Goal: Transaction & Acquisition: Purchase product/service

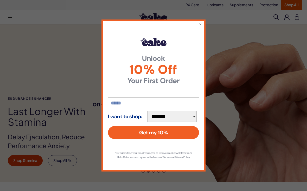
click at [205, 22] on div "**********" at bounding box center [154, 96] width 104 height 152
click at [204, 20] on div "**********" at bounding box center [154, 96] width 104 height 152
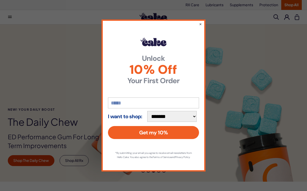
click at [201, 24] on button "×" at bounding box center [200, 23] width 3 height 5
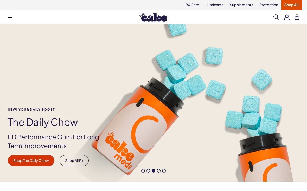
click at [220, 7] on link "Lubricants" at bounding box center [215, 5] width 24 height 10
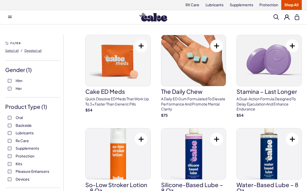
click at [14, 170] on label "Pleasure Enhancers" at bounding box center [33, 171] width 50 height 5
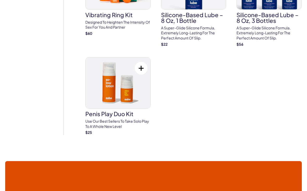
scroll to position [1503, 0]
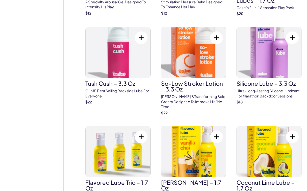
scroll to position [582, 0]
click at [207, 54] on img at bounding box center [194, 52] width 65 height 51
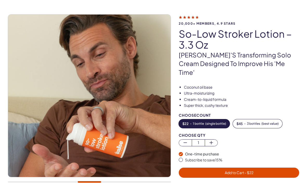
scroll to position [26, 0]
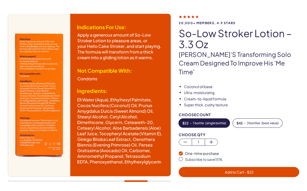
click at [48, 27] on img at bounding box center [89, 95] width 163 height 163
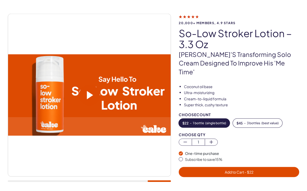
scroll to position [27, 0]
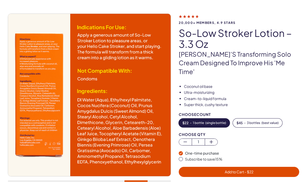
click at [121, 146] on img at bounding box center [89, 95] width 163 height 163
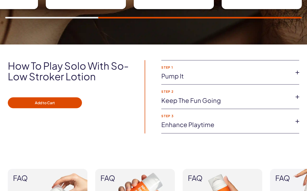
scroll to position [380, 0]
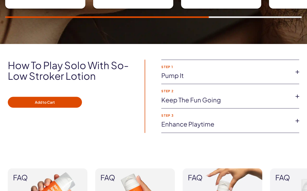
click at [298, 68] on icon at bounding box center [298, 72] width 8 height 8
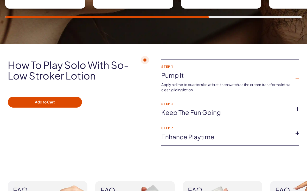
click at [299, 105] on icon at bounding box center [298, 109] width 8 height 8
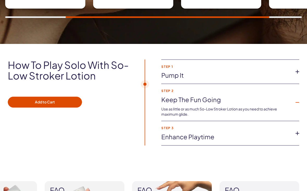
click at [298, 99] on icon at bounding box center [298, 103] width 8 height 8
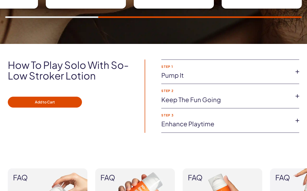
click at [298, 117] on icon at bounding box center [298, 121] width 8 height 8
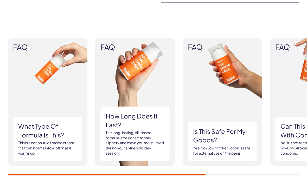
scroll to position [524, 0]
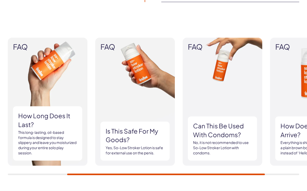
click at [212, 174] on div at bounding box center [166, 175] width 198 height 2
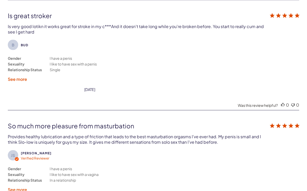
scroll to position [1267, 0]
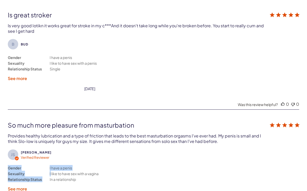
click at [209, 170] on div "JS Jon S. Verified Reviewer Gender Sexuality Relationship Status I have a penis…" at bounding box center [154, 171] width 292 height 42
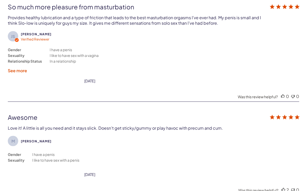
scroll to position [1386, 0]
click at [242, 154] on div "M Marc Gender Sexuality I have a penis I like to have sex with a penis" at bounding box center [154, 151] width 292 height 31
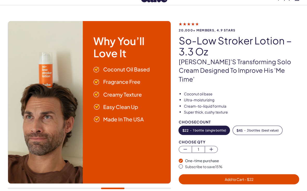
scroll to position [0, 0]
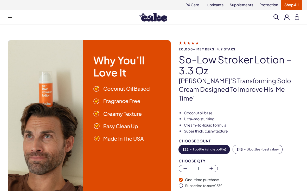
click at [304, 18] on div "Menu Him Her Everything Rx Care Rx For Him Cake ED Meds - To Go The Daily Chew …" at bounding box center [153, 17] width 307 height 10
click at [299, 16] on button at bounding box center [297, 17] width 4 height 6
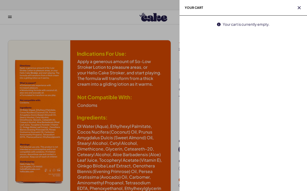
click at [300, 8] on icon "button" at bounding box center [299, 7] width 3 height 3
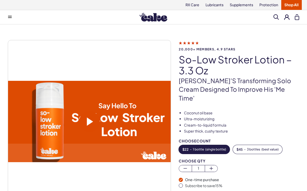
click at [288, 17] on button at bounding box center [287, 16] width 5 height 5
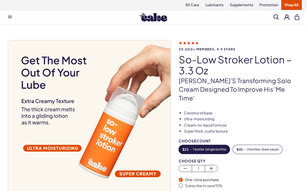
click at [199, 166] on span "1" at bounding box center [198, 169] width 13 height 6
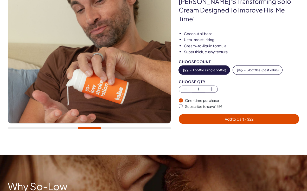
click at [256, 116] on span "Add to Cart - $ 22" at bounding box center [239, 119] width 114 height 6
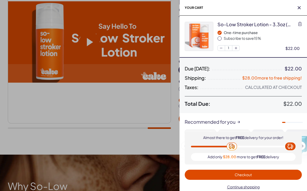
click at [253, 190] on span "Continue shopping" at bounding box center [243, 187] width 111 height 6
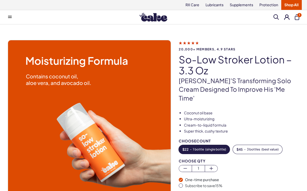
click at [270, 6] on link "Protection" at bounding box center [269, 5] width 25 height 10
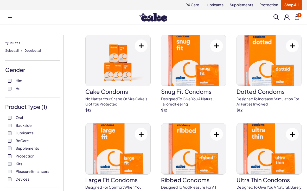
click at [217, 9] on link "Lubricants" at bounding box center [215, 5] width 24 height 10
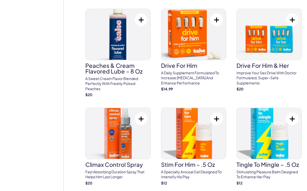
scroll to position [418, 0]
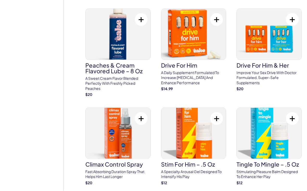
click at [204, 155] on link "Stim For Him – .5 oz A specialty arousal gel designed to intensify his play $ 12" at bounding box center [193, 147] width 65 height 78
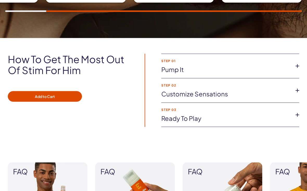
scroll to position [372, 0]
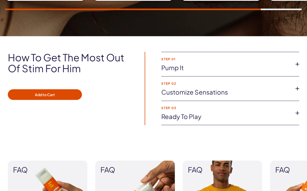
click at [298, 64] on icon at bounding box center [298, 64] width 8 height 8
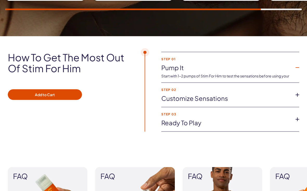
scroll to position [372, 0]
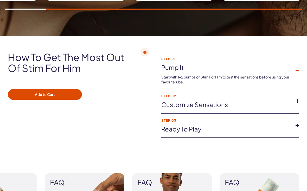
click at [299, 69] on icon at bounding box center [298, 71] width 8 height 8
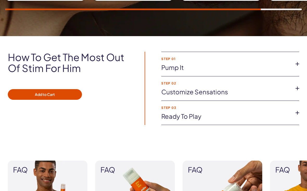
click at [300, 82] on div "How to get the most out of Stim for Him Add to Cart Step 01 Pump It Start with …" at bounding box center [153, 88] width 307 height 73
click at [296, 90] on icon at bounding box center [298, 89] width 8 height 8
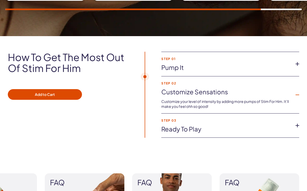
click at [298, 92] on icon at bounding box center [298, 95] width 8 height 8
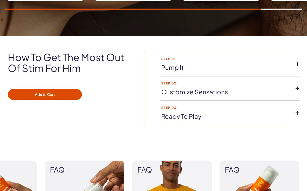
click at [297, 112] on icon at bounding box center [298, 113] width 8 height 8
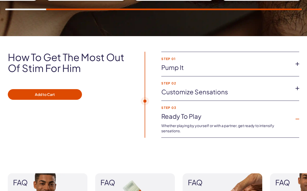
click at [296, 118] on icon at bounding box center [298, 119] width 8 height 8
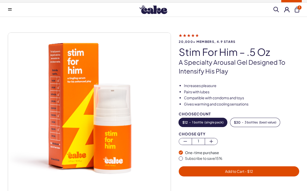
scroll to position [0, 0]
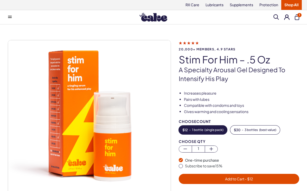
click at [256, 178] on span "Add to Cart - $ 12" at bounding box center [239, 179] width 114 height 6
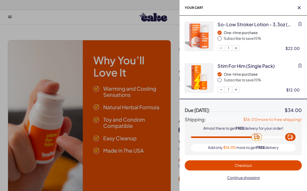
click at [239, 87] on button "button" at bounding box center [235, 89] width 7 height 5
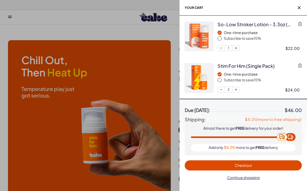
click at [251, 161] on button "Checkout" at bounding box center [243, 166] width 117 height 10
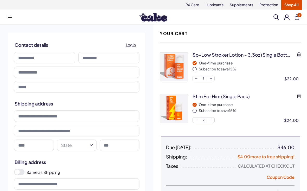
click at [218, 4] on link "Lubricants" at bounding box center [215, 5] width 24 height 10
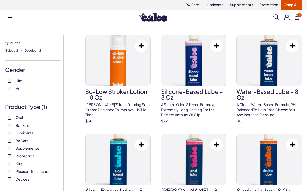
click at [11, 79] on label "Him" at bounding box center [33, 80] width 50 height 5
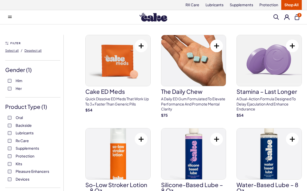
click at [25, 172] on span "Pleasure Enhancers" at bounding box center [33, 171] width 34 height 7
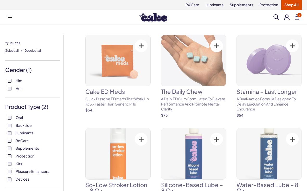
click at [14, 170] on label "Pleasure Enhancers" at bounding box center [33, 171] width 50 height 5
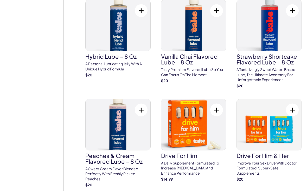
scroll to position [328, 0]
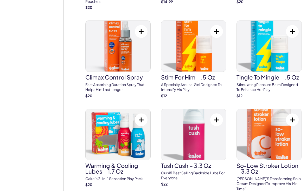
scroll to position [506, 0]
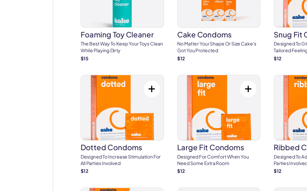
scroll to position [1020, 0]
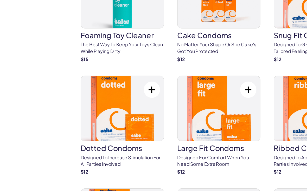
click at [113, 81] on img at bounding box center [118, 85] width 65 height 51
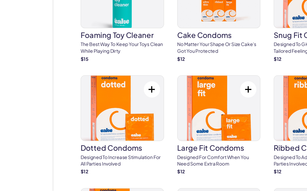
scroll to position [978, 0]
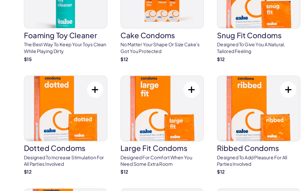
click at [237, 101] on img at bounding box center [269, 126] width 65 height 51
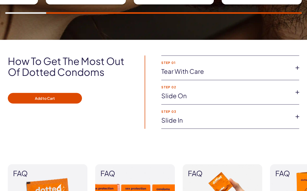
scroll to position [368, 0]
click at [301, 64] on icon at bounding box center [298, 68] width 8 height 8
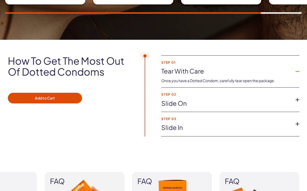
click at [299, 68] on icon at bounding box center [298, 72] width 8 height 8
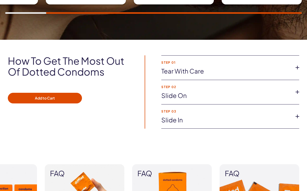
click at [297, 90] on icon at bounding box center [298, 92] width 8 height 8
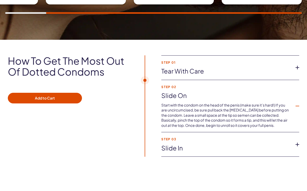
click at [298, 106] on icon at bounding box center [298, 106] width 8 height 8
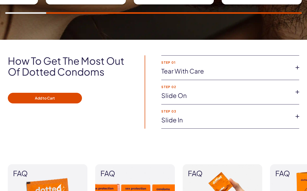
click at [297, 118] on icon at bounding box center [298, 117] width 8 height 8
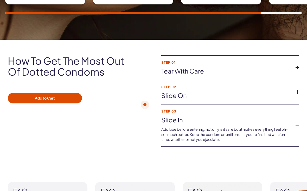
click at [301, 122] on icon at bounding box center [298, 126] width 8 height 8
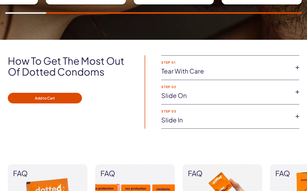
click at [298, 117] on icon at bounding box center [298, 117] width 8 height 8
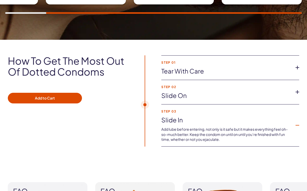
click at [299, 122] on icon at bounding box center [298, 126] width 8 height 8
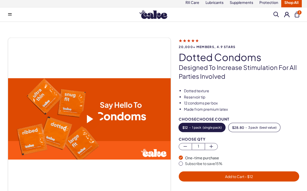
scroll to position [0, 0]
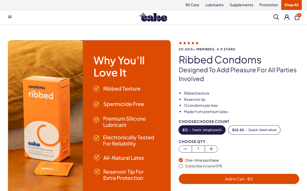
click at [235, 177] on span "Add to Cart - $ 12" at bounding box center [239, 179] width 28 height 5
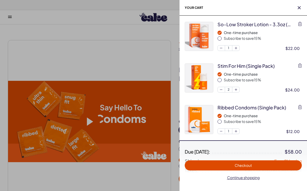
click at [244, 163] on span "Checkout" at bounding box center [243, 166] width 111 height 6
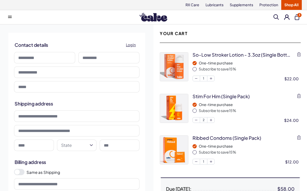
click at [57, 58] on input at bounding box center [44, 57] width 61 height 11
type input "*****"
type input "*********"
click at [109, 72] on input "tel" at bounding box center [77, 72] width 126 height 11
type input "**********"
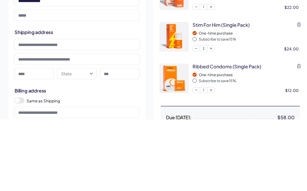
click at [76, 81] on input "email" at bounding box center [77, 86] width 126 height 11
type input "*"
type input "**********"
click at [93, 111] on input at bounding box center [77, 116] width 126 height 11
type input "**********"
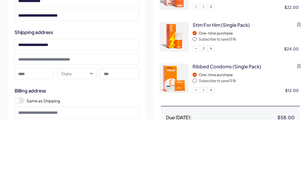
type input "*****"
type input "**********"
type input "*****"
select select "**"
type input "*****"
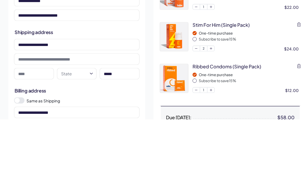
click at [41, 140] on input at bounding box center [34, 145] width 40 height 11
type input "*****"
click at [93, 143] on icon "button" at bounding box center [91, 146] width 6 height 6
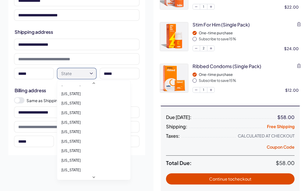
scroll to position [382, 0]
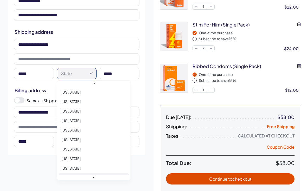
click at [69, 176] on span "Texas" at bounding box center [70, 178] width 19 height 5
select select "**"
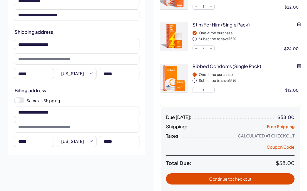
scroll to position [70, 0]
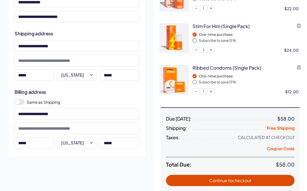
click at [19, 103] on span at bounding box center [17, 102] width 5 height 5
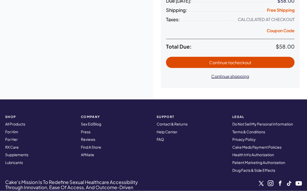
scroll to position [189, 0]
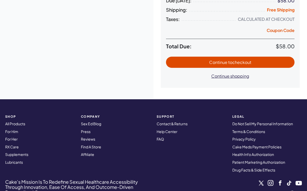
click at [243, 61] on span "to checkout" at bounding box center [239, 62] width 23 height 5
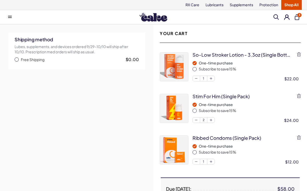
click at [19, 59] on button "Free Shipping $0.00" at bounding box center [77, 59] width 125 height 5
click at [25, 169] on div "Shipping method Lubes, supplements, and devices ordered 9/29–10/10 will ship af…" at bounding box center [77, 156] width 154 height 264
click at [17, 60] on icon "button" at bounding box center [16, 60] width 3 height 2
click at [22, 59] on span "Free Shipping" at bounding box center [33, 59] width 24 height 5
click at [19, 61] on button "Free Shipping $0.00" at bounding box center [77, 59] width 125 height 5
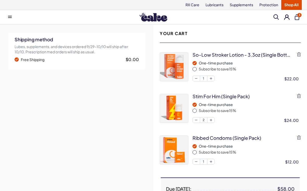
click at [18, 61] on span "button" at bounding box center [17, 60] width 4 height 4
click at [21, 60] on button "Free Shipping $0.00" at bounding box center [77, 59] width 125 height 5
click at [15, 62] on button "Free Shipping $0.00" at bounding box center [77, 59] width 125 height 5
click at [23, 60] on span "Free Shipping" at bounding box center [33, 59] width 24 height 5
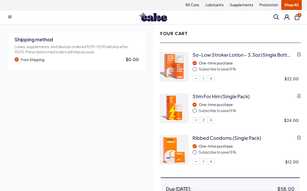
click at [17, 61] on button "Free Shipping $0.00" at bounding box center [77, 59] width 125 height 5
click at [15, 17] on button at bounding box center [10, 17] width 10 height 10
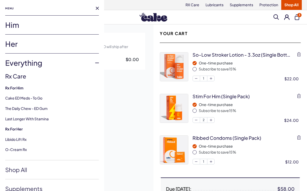
click at [97, 12] on div "Menu" at bounding box center [52, 7] width 94 height 15
click at [98, 7] on button at bounding box center [97, 8] width 3 height 3
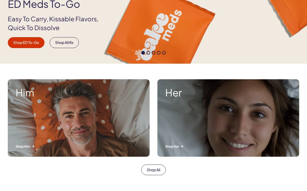
scroll to position [118, 0]
click at [90, 133] on div "Him Shop Him" at bounding box center [79, 118] width 142 height 78
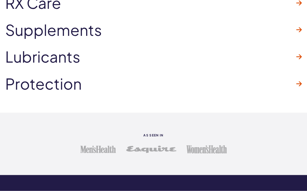
scroll to position [1393, 0]
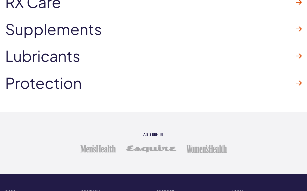
click at [72, 57] on span "Lubricants" at bounding box center [42, 56] width 75 height 17
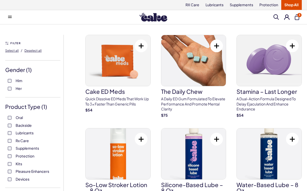
click at [299, 17] on button "3" at bounding box center [297, 17] width 4 height 6
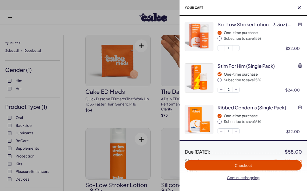
click at [249, 165] on span "Checkout" at bounding box center [243, 165] width 17 height 5
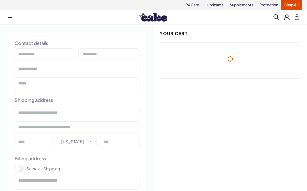
select select "**"
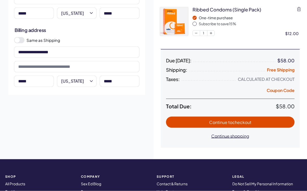
scroll to position [129, 0]
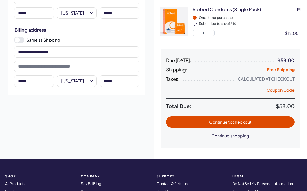
click at [251, 123] on span "to checkout" at bounding box center [239, 122] width 23 height 5
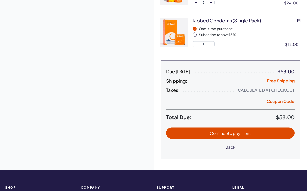
scroll to position [118, 0]
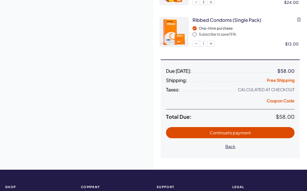
click at [249, 133] on span "to payment" at bounding box center [239, 132] width 23 height 5
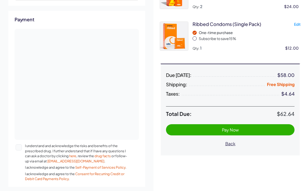
scroll to position [114, 0]
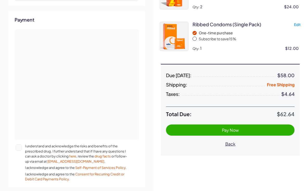
click at [20, 145] on button "I understand and acknowledge the risks and benefits of the prescribed drug. I f…" at bounding box center [19, 148] width 6 height 6
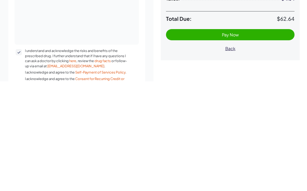
scroll to position [113, 0]
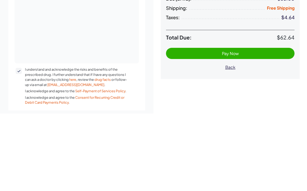
click at [250, 128] on span "Pay Now" at bounding box center [230, 131] width 118 height 6
